Goal: Understand process/instructions

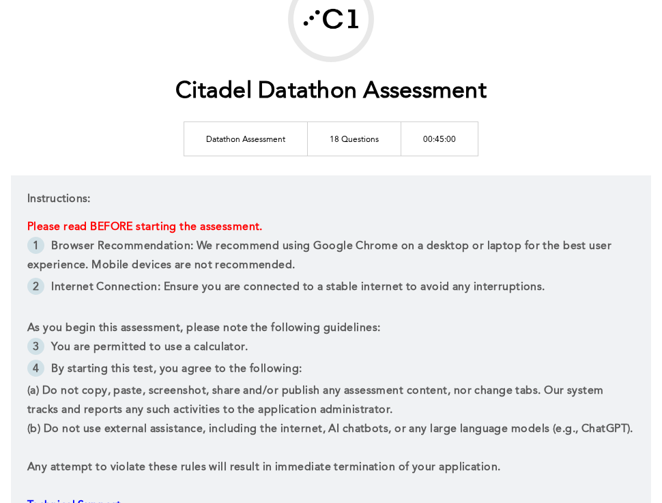
scroll to position [120, 0]
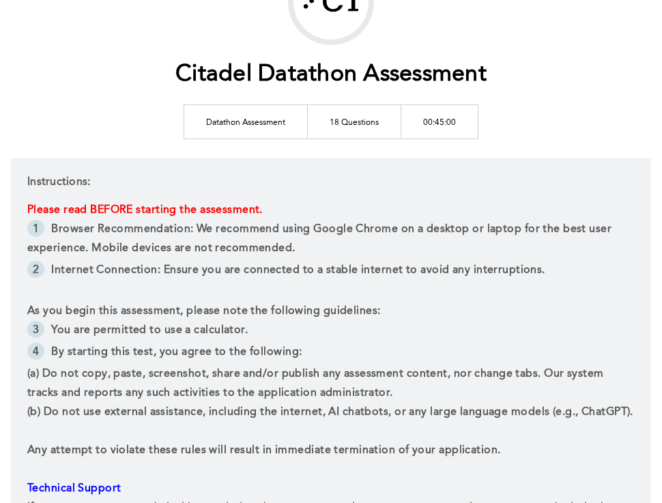
click at [275, 246] on span "Browser Recommendation: We recommend using Google Chrome on a desktop or laptop…" at bounding box center [320, 239] width 587 height 30
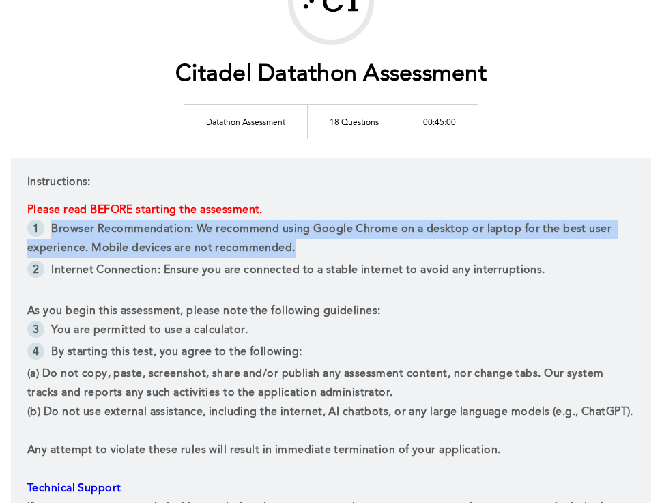
click at [275, 246] on span "Browser Recommendation: We recommend using Google Chrome on a desktop or laptop…" at bounding box center [320, 239] width 587 height 30
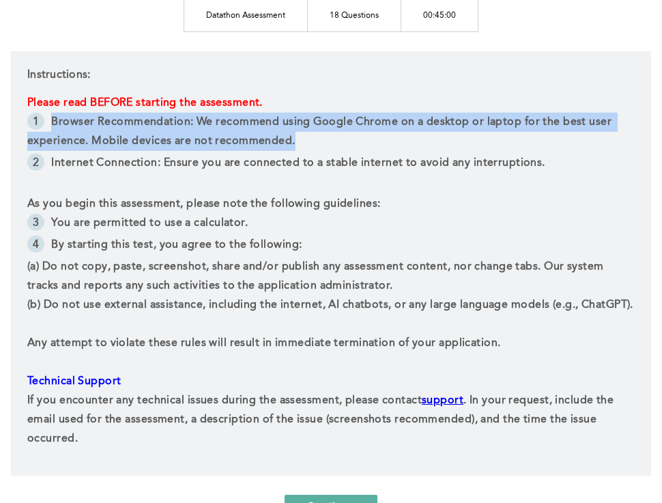
scroll to position [229, 0]
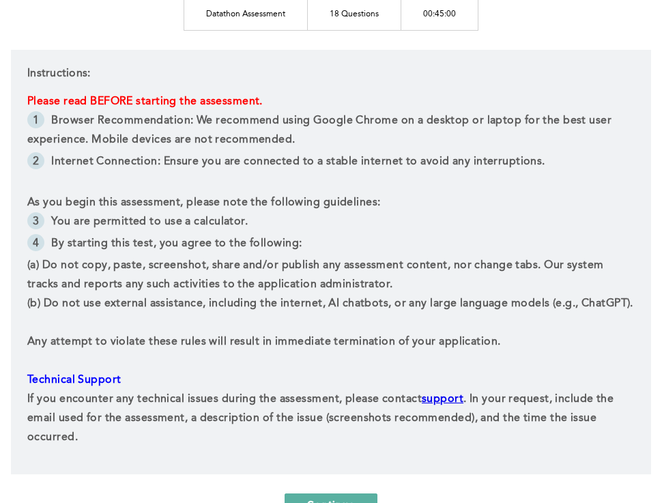
click at [262, 283] on span "(a) Do not copy, paste, screenshot, share and/or publish any assessment content…" at bounding box center [316, 275] width 579 height 30
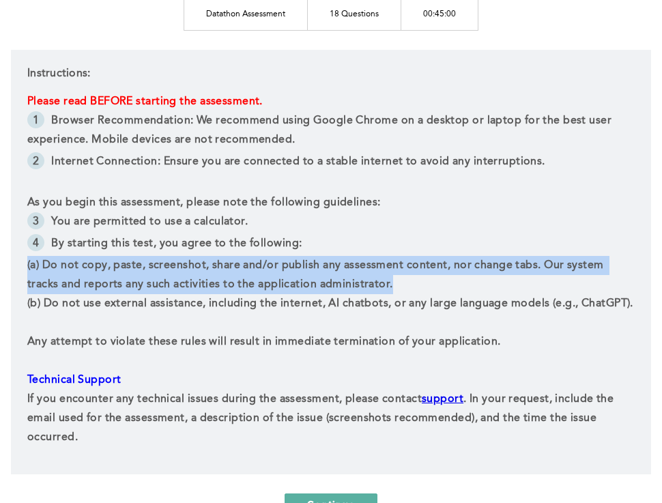
click at [262, 283] on span "(a) Do not copy, paste, screenshot, share and/or publish any assessment content…" at bounding box center [316, 275] width 579 height 30
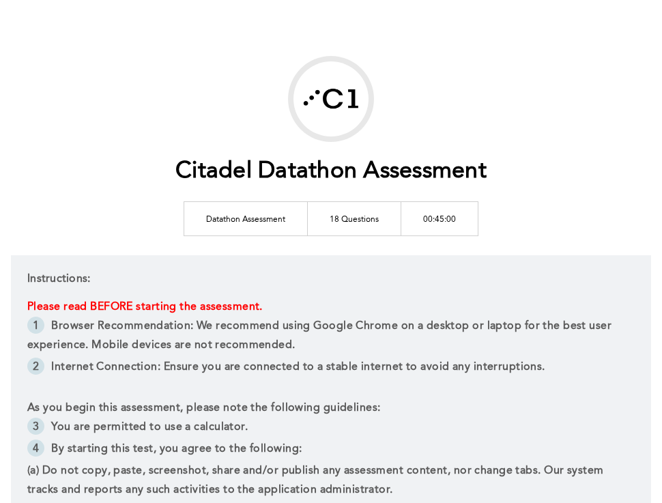
scroll to position [0, 0]
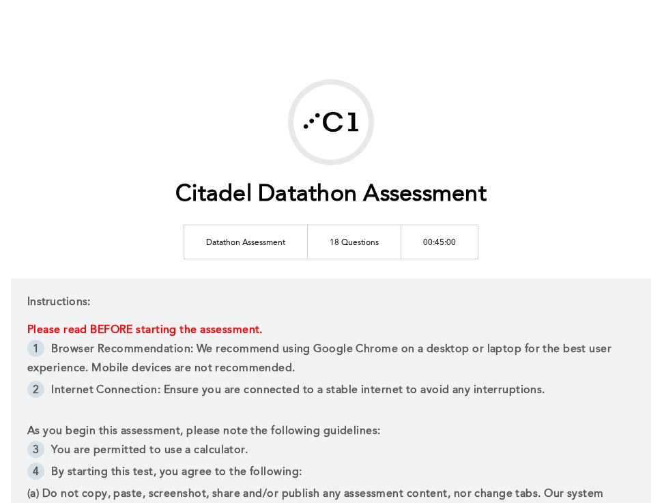
click at [359, 234] on td "18 Questions" at bounding box center [354, 241] width 93 height 34
click at [284, 295] on div "Instructions: Please read BEFORE starting the assessment. Browser Recommendatio…" at bounding box center [331, 490] width 640 height 424
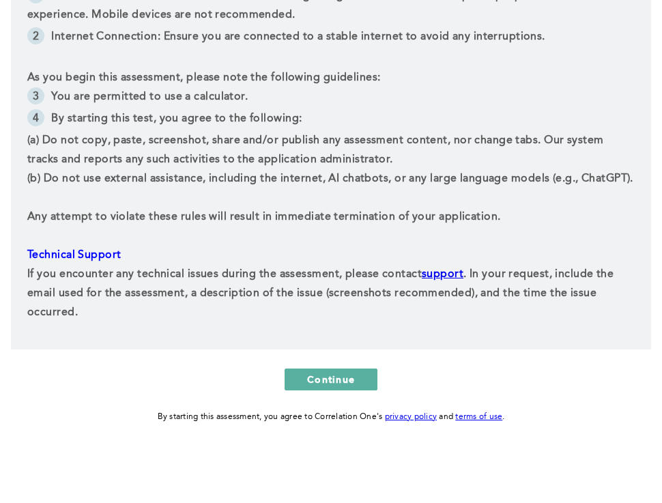
click at [284, 295] on span ". In your request, include the email used for the assessment, a description of …" at bounding box center [321, 293] width 589 height 49
